Goal: Task Accomplishment & Management: Manage account settings

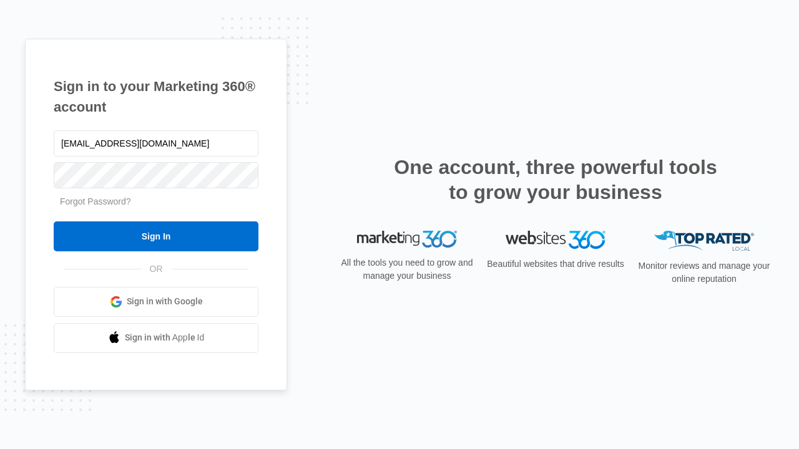
type input "[EMAIL_ADDRESS][DOMAIN_NAME]"
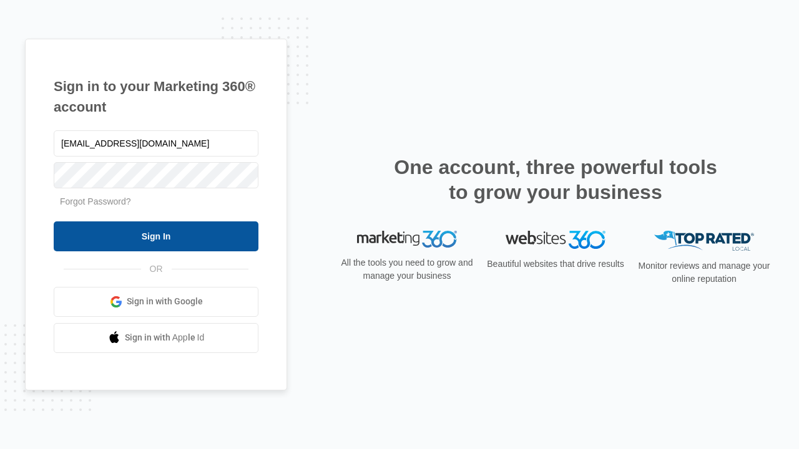
click at [156, 236] on input "Sign In" at bounding box center [156, 237] width 205 height 30
